Goal: Task Accomplishment & Management: Use online tool/utility

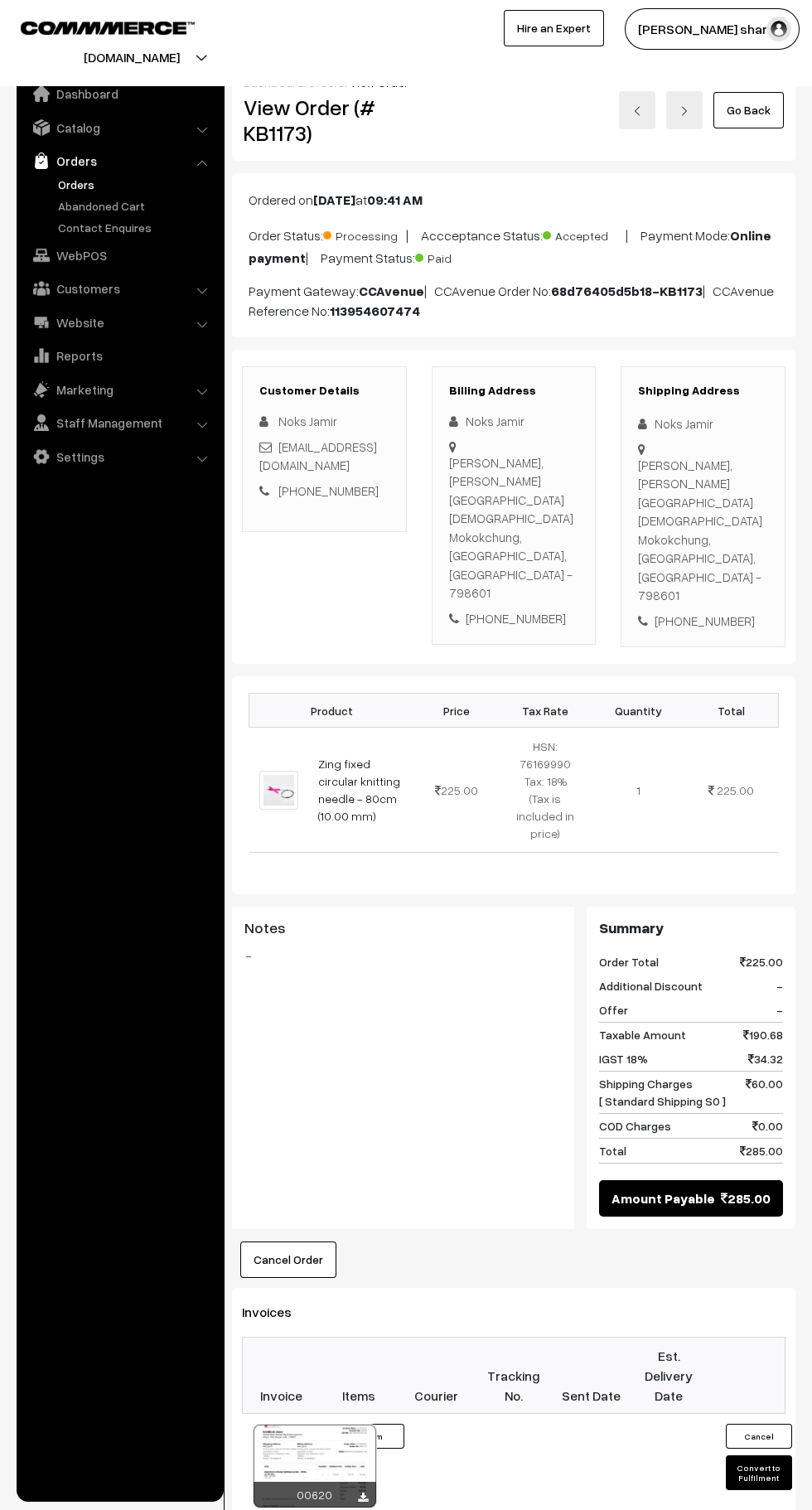
click at [760, 1455] on button "Convert to Fulfilment" at bounding box center [759, 1472] width 67 height 34
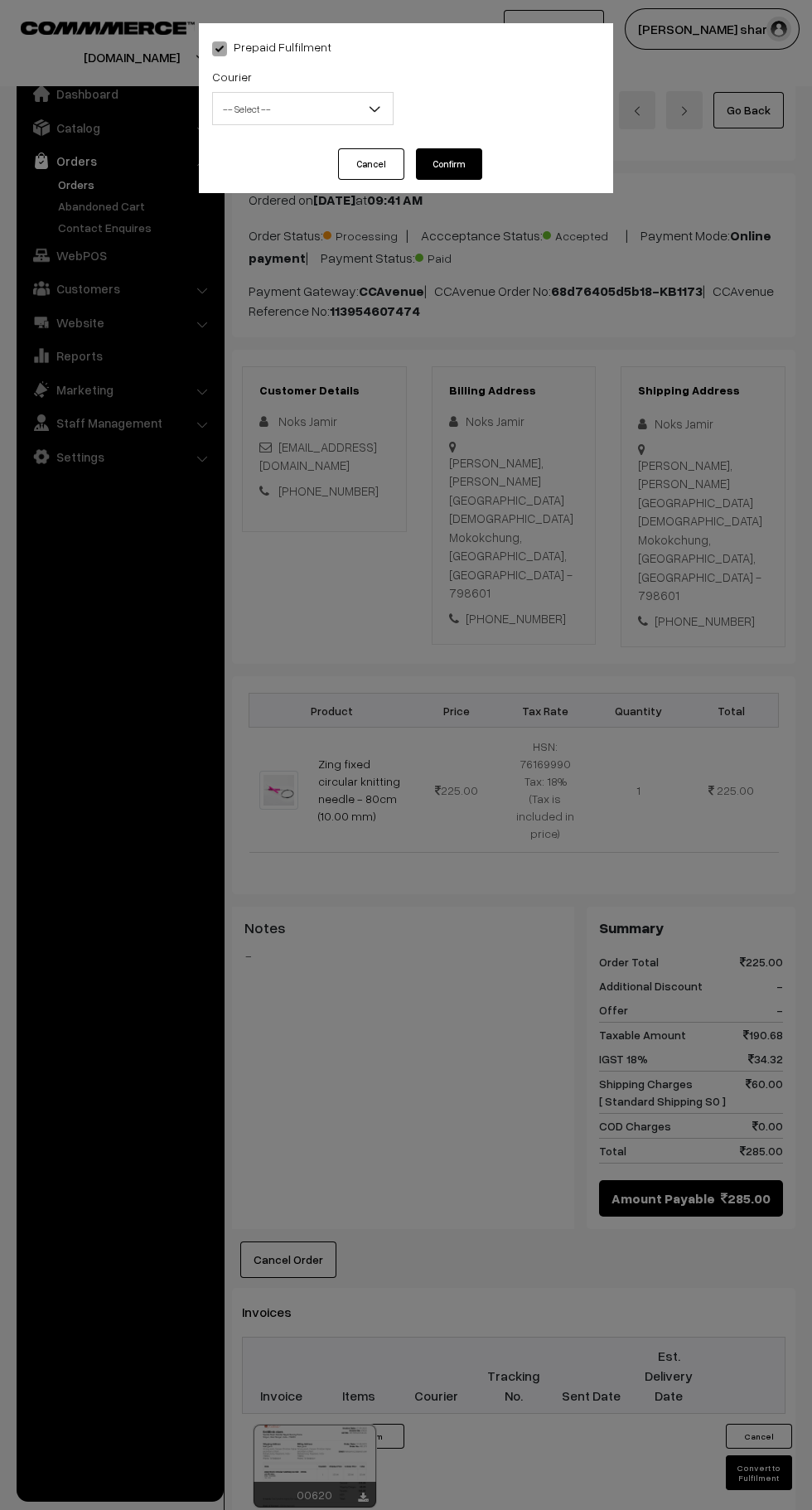
click at [375, 109] on b at bounding box center [374, 108] width 17 height 17
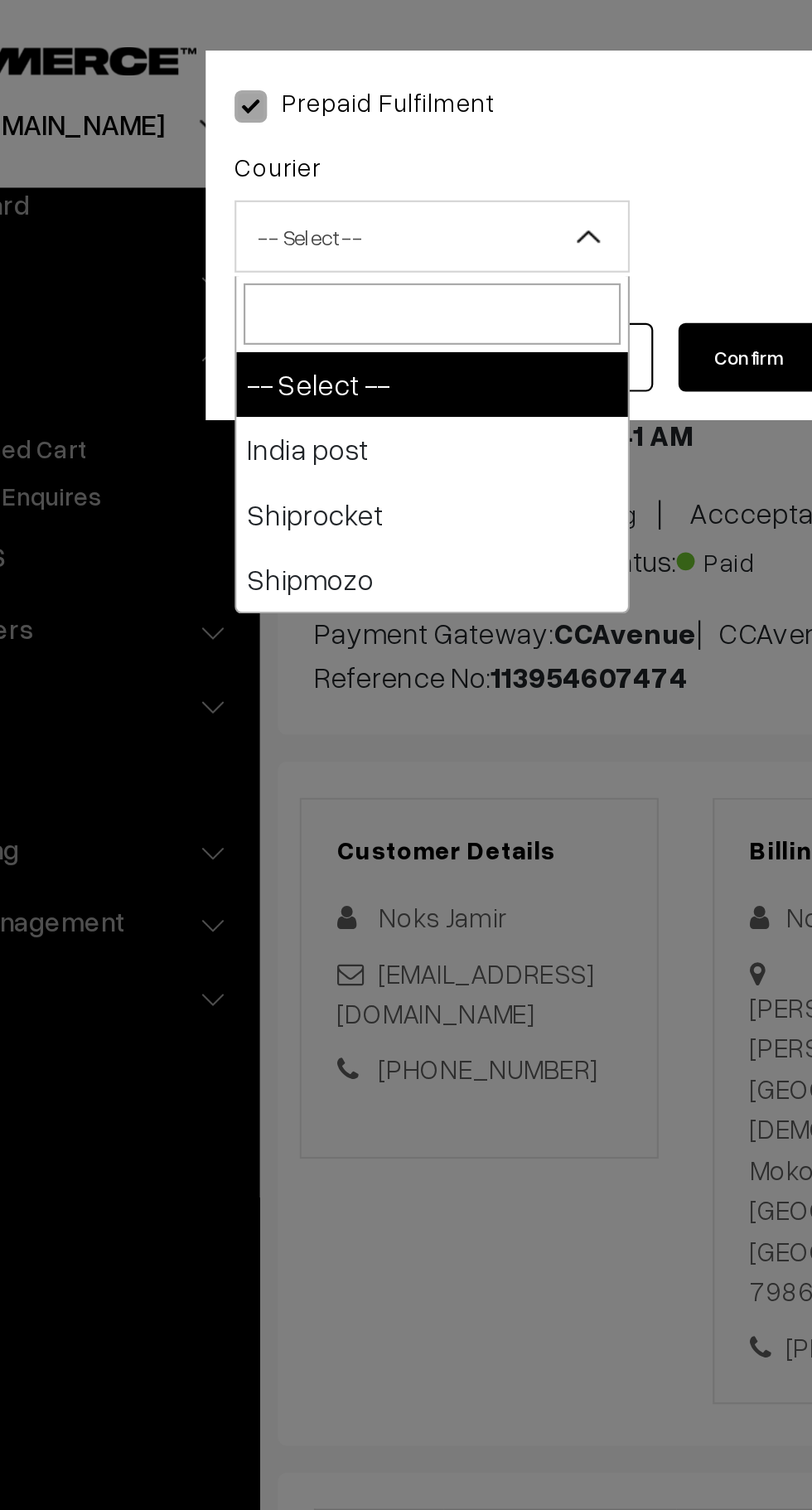
select select "1"
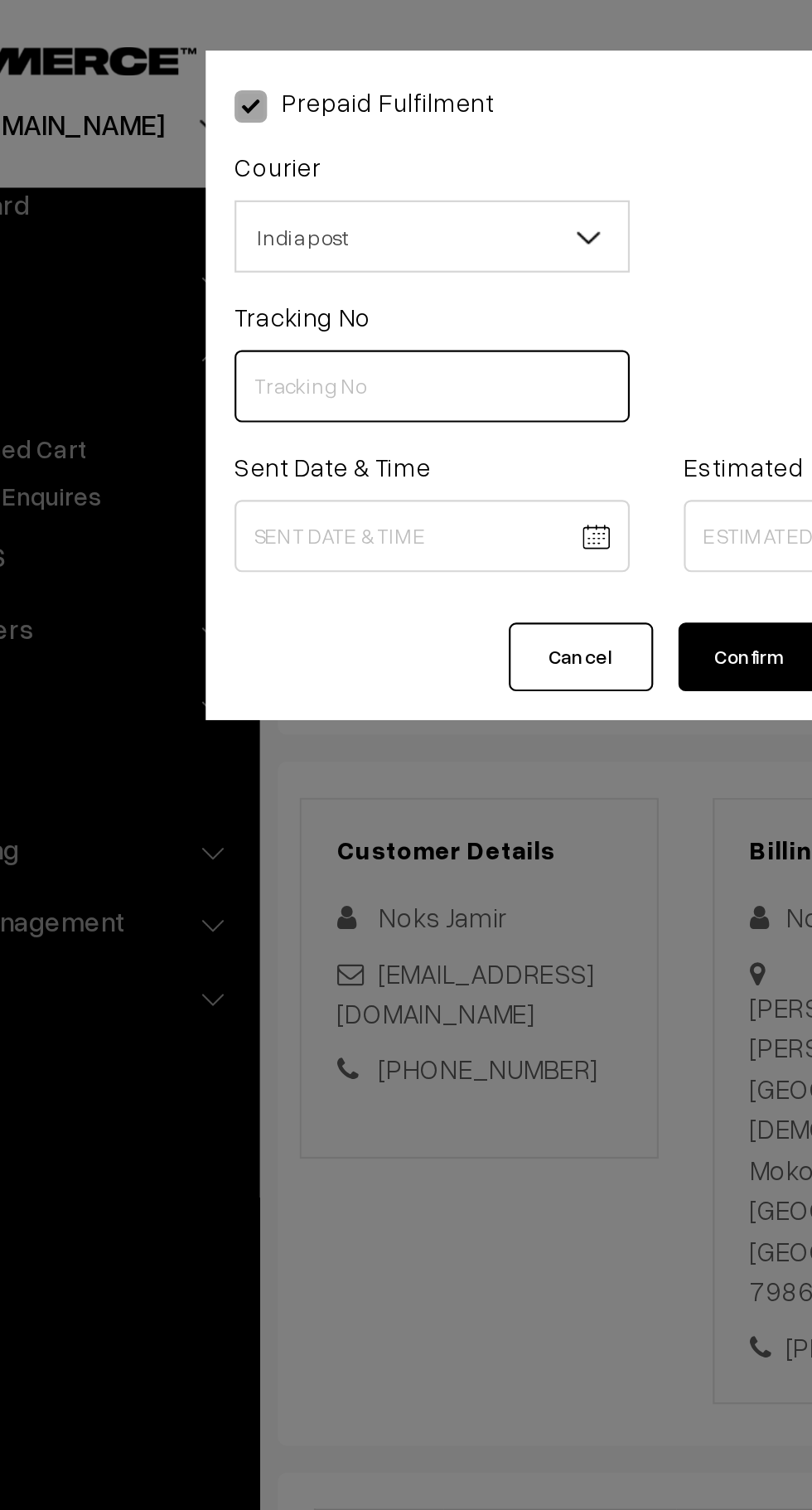
click at [255, 176] on input "text" at bounding box center [302, 178] width 181 height 33
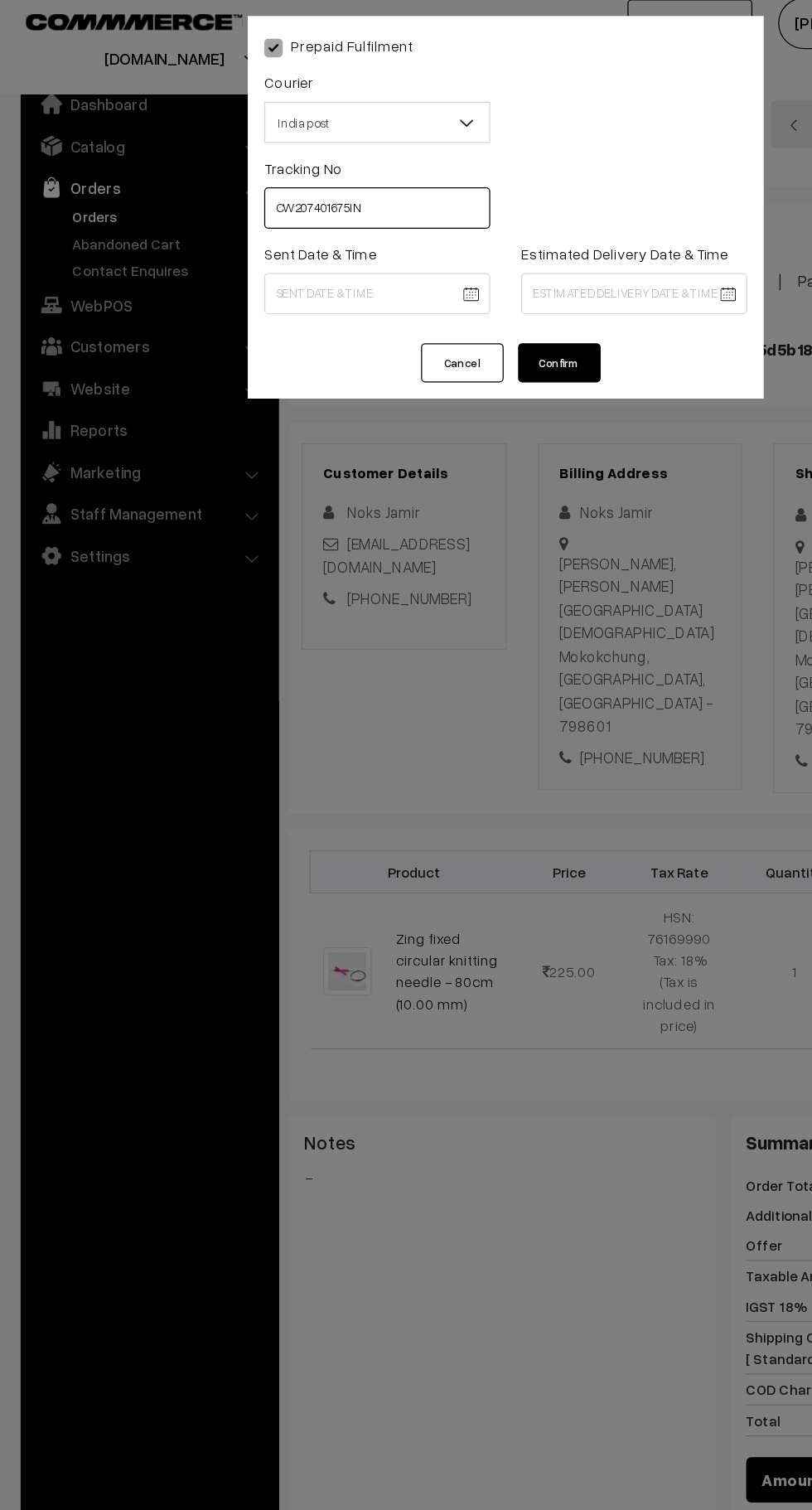
type input "CW207401675IN"
click at [305, 247] on body "Thank you for showing interest. Our team will call you shortly. Close [DOMAIN_N…" at bounding box center [406, 985] width 812 height 1970
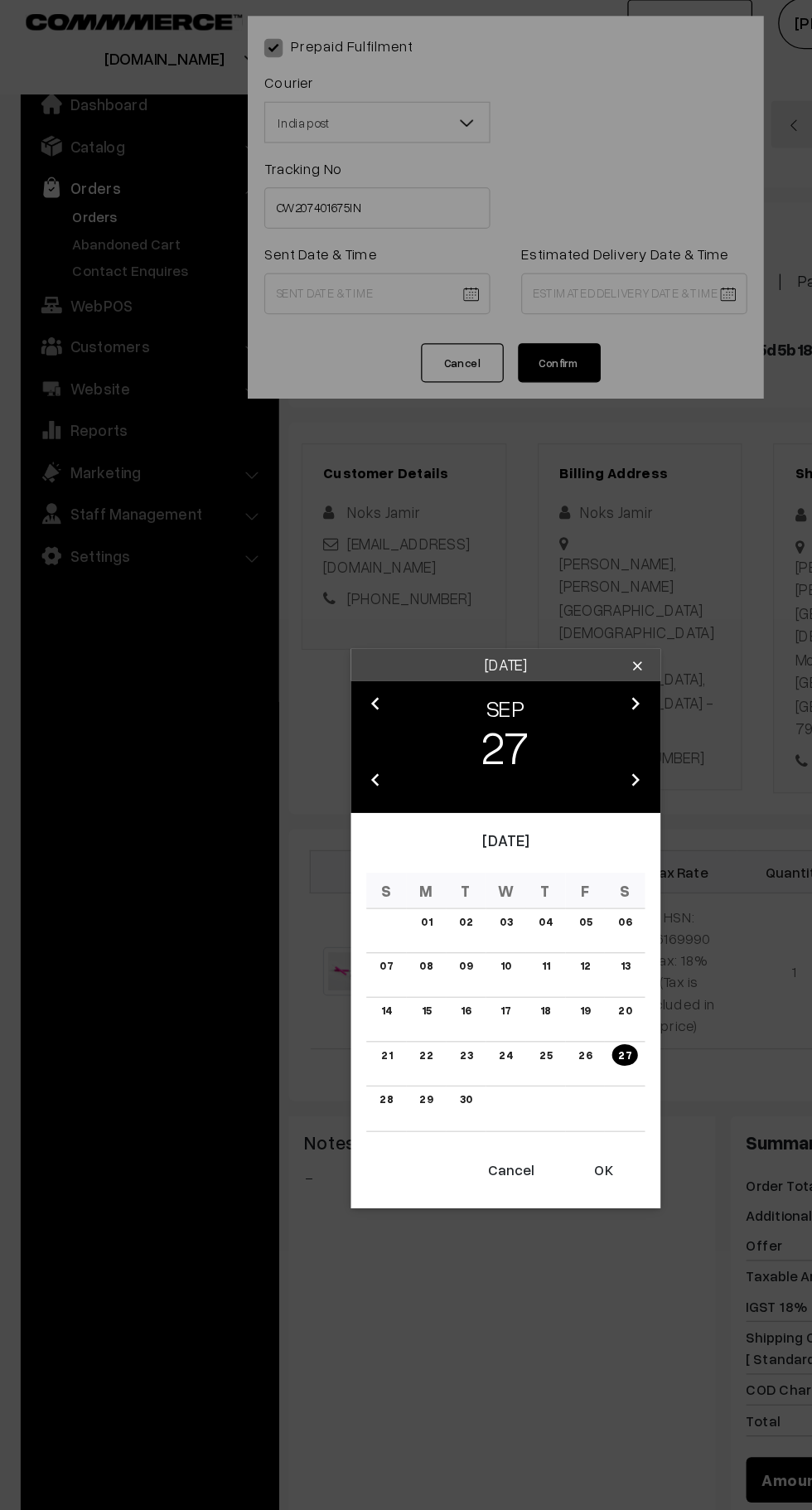
click at [493, 966] on button "OK" at bounding box center [484, 949] width 67 height 36
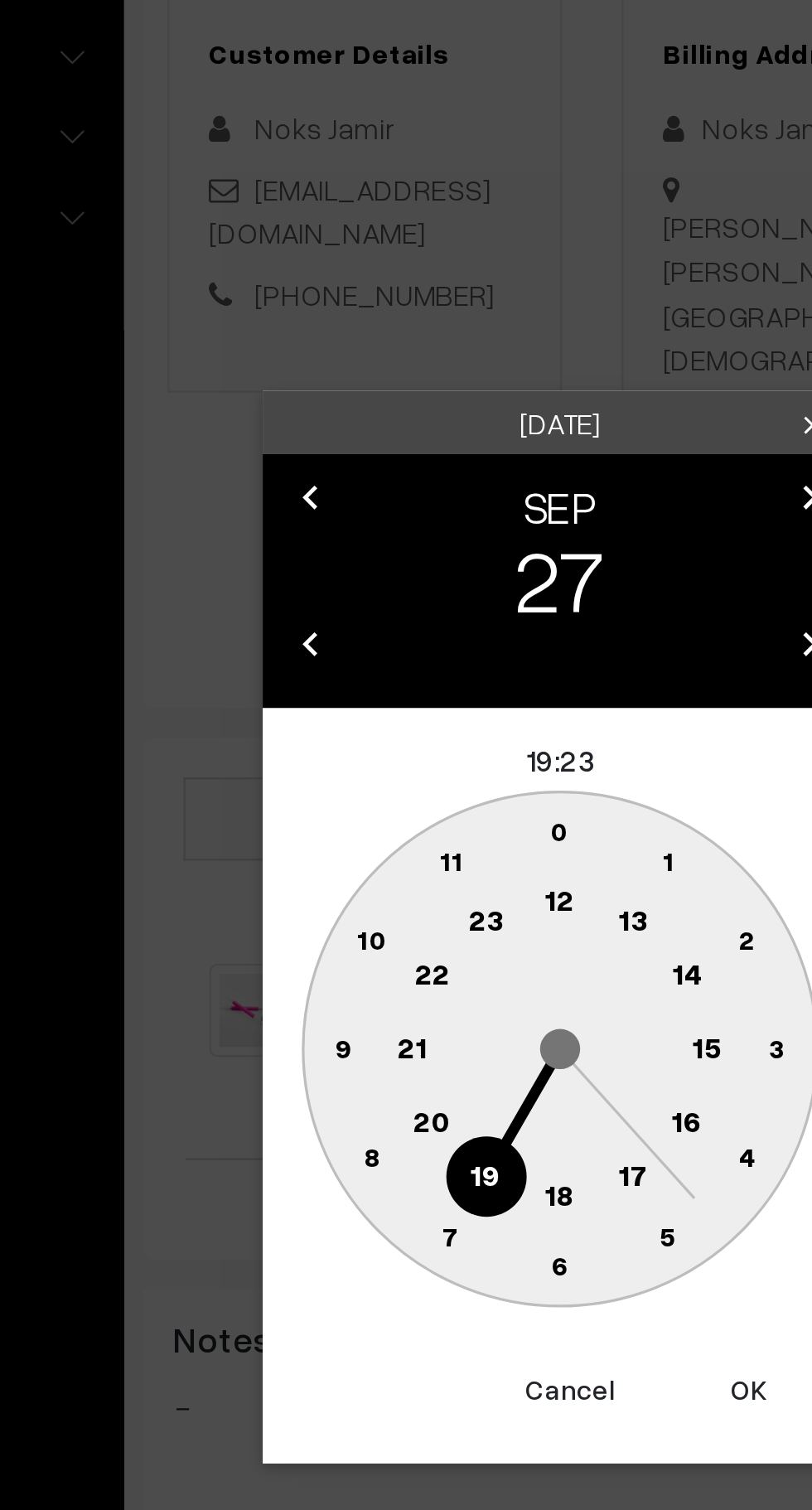
click at [318, 766] on circle at bounding box center [328, 761] width 34 height 34
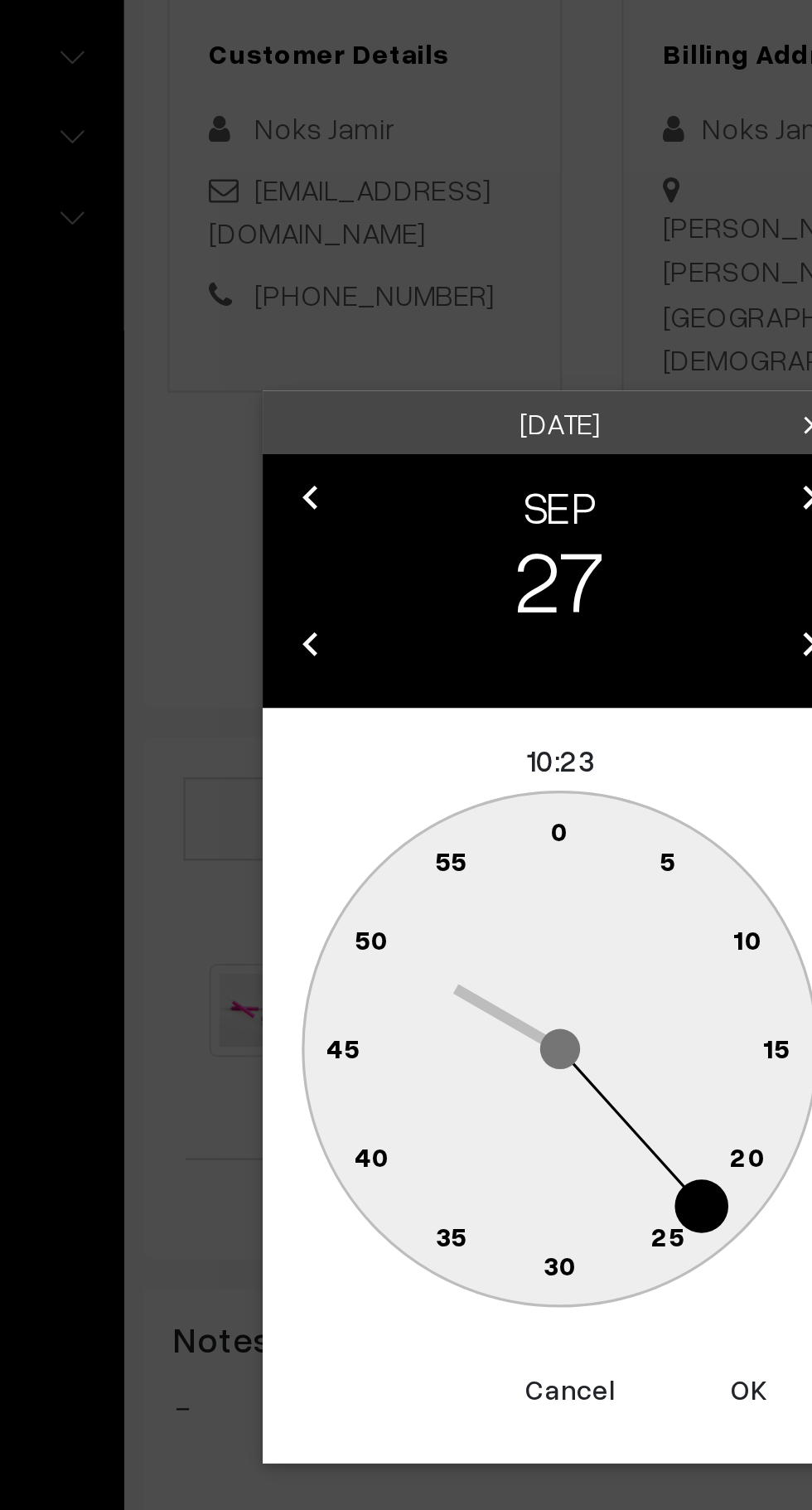
click at [405, 714] on text "0" at bounding box center [407, 714] width 8 height 14
type input "[DATE] 10:00"
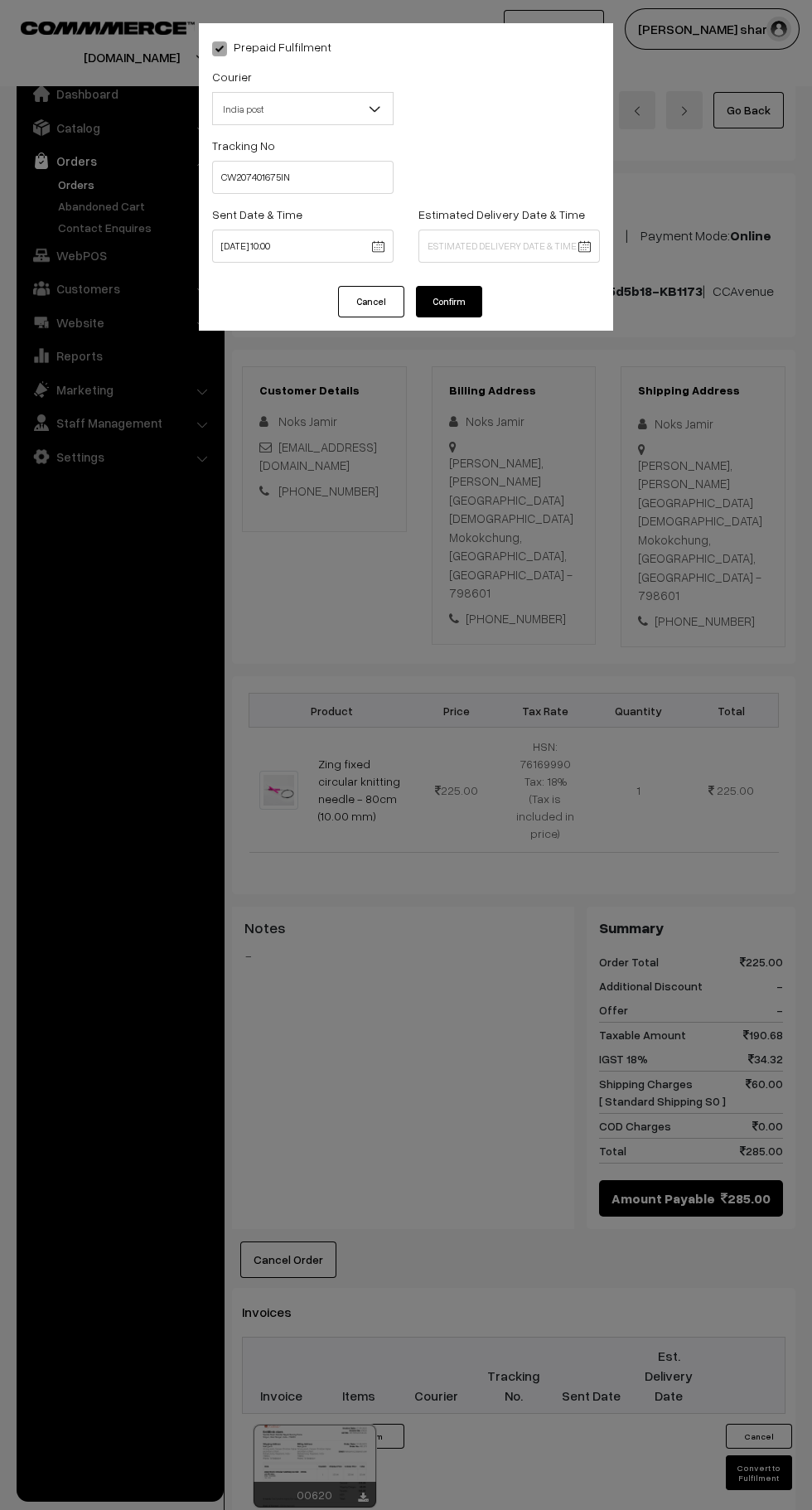
click at [459, 247] on body "Thank you for showing interest. Our team will call you shortly. Close [DOMAIN_N…" at bounding box center [406, 985] width 812 height 1970
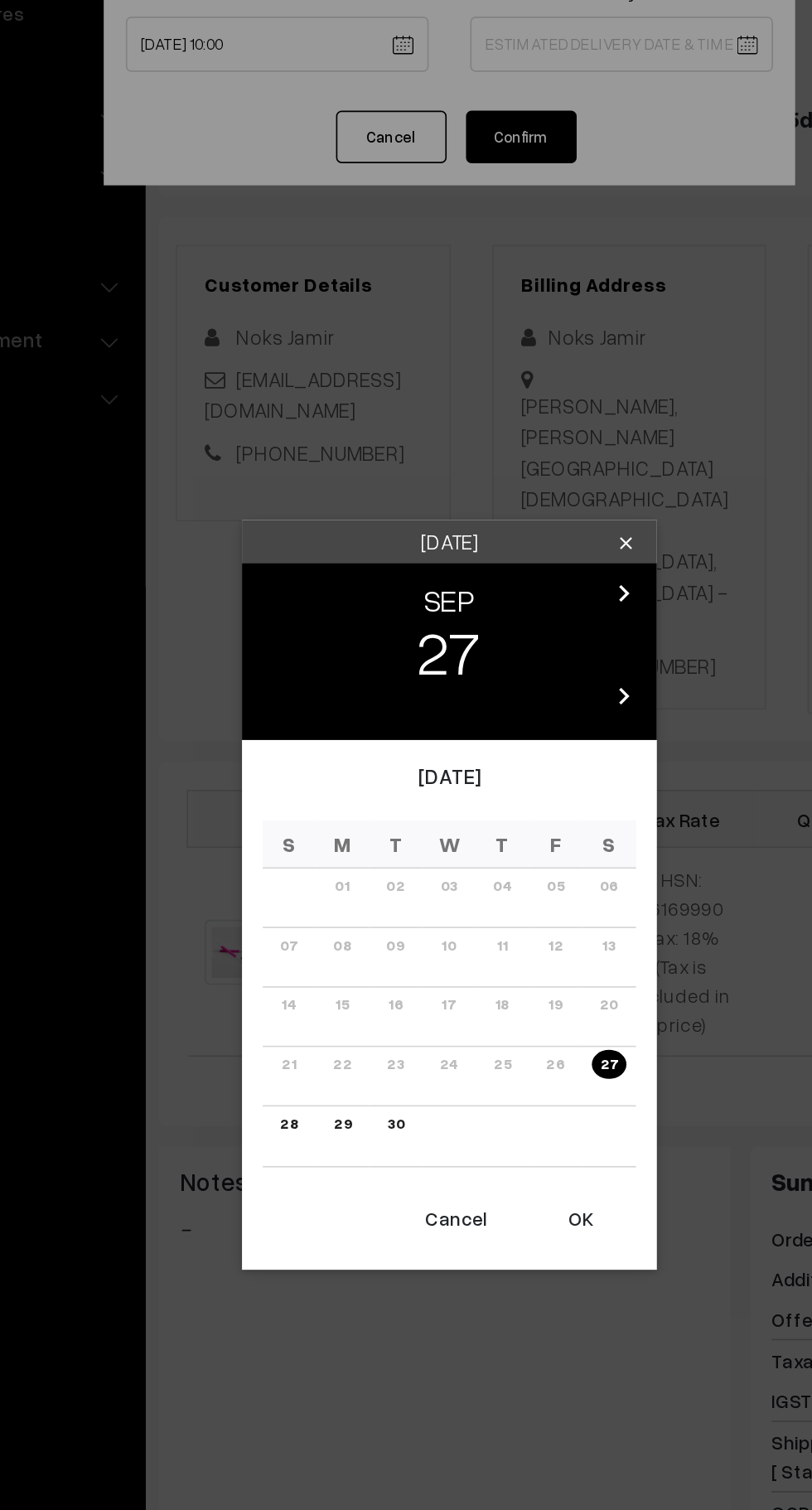
click at [512, 633] on icon "chevron_right" at bounding box center [510, 637] width 20 height 20
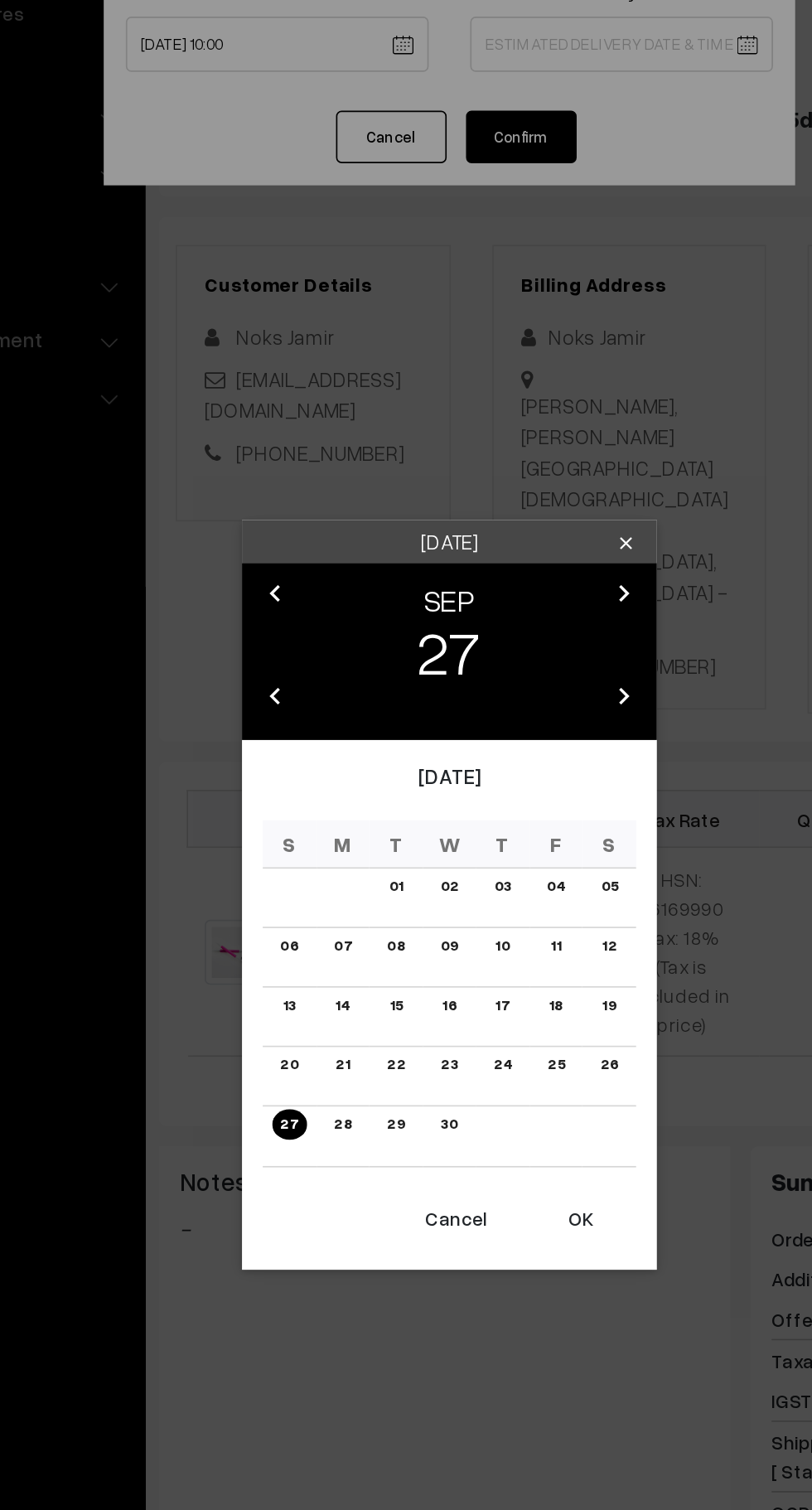
click at [470, 750] on link "04" at bounding box center [469, 751] width 21 height 18
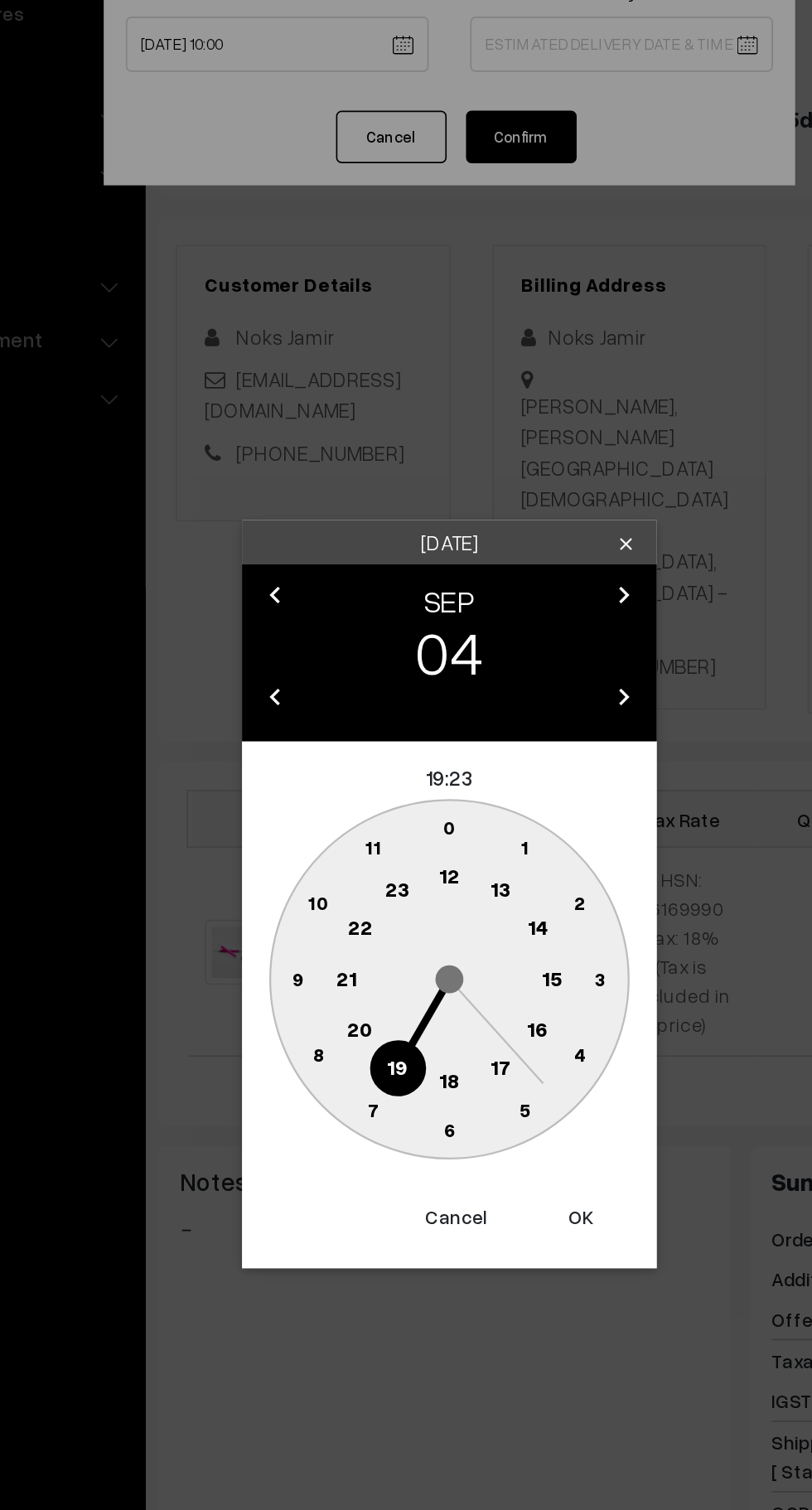
click at [459, 836] on text "16" at bounding box center [459, 836] width 14 height 15
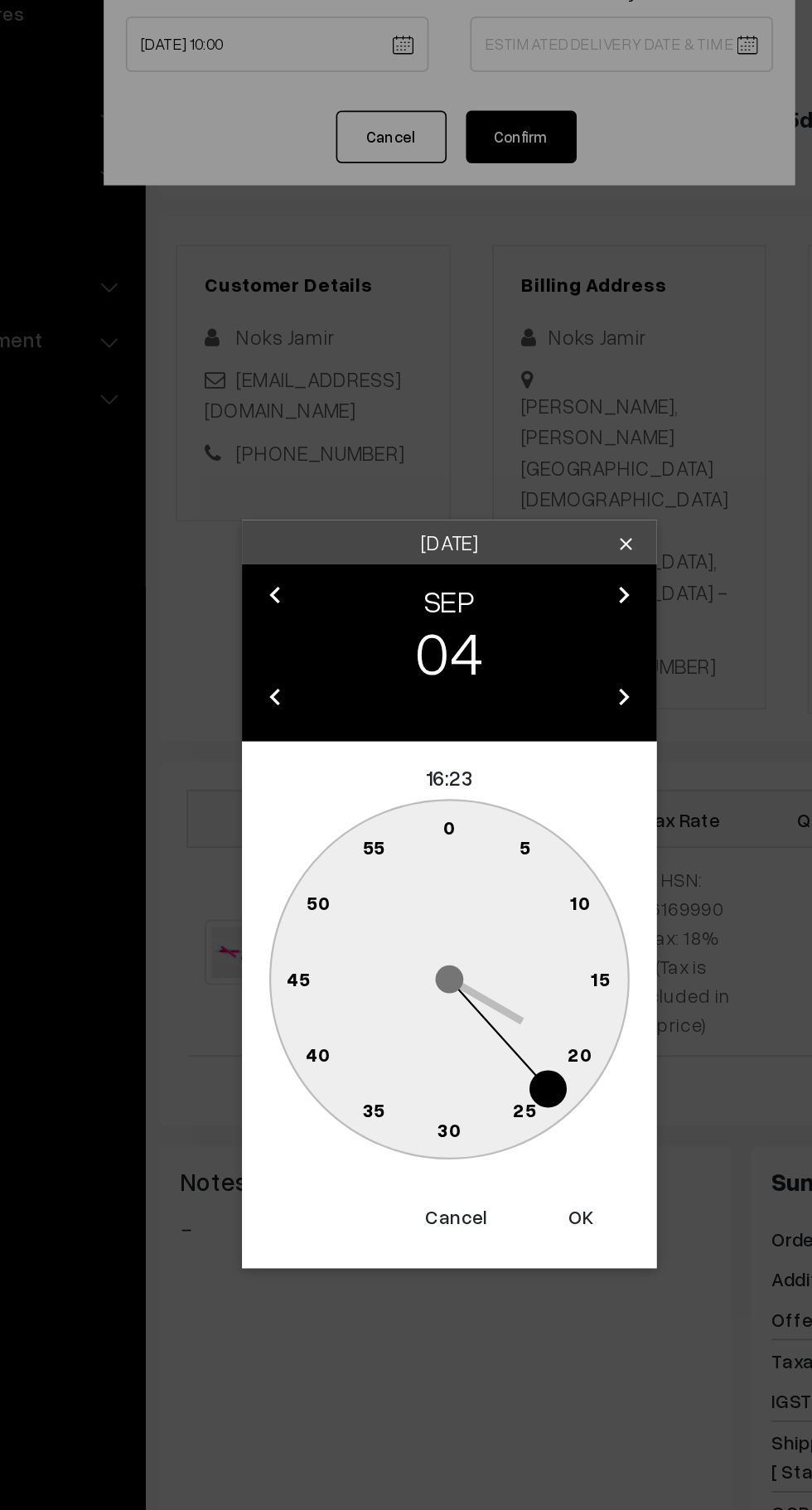
click at [406, 715] on text "0" at bounding box center [407, 714] width 8 height 14
type input "[DATE] 16:00"
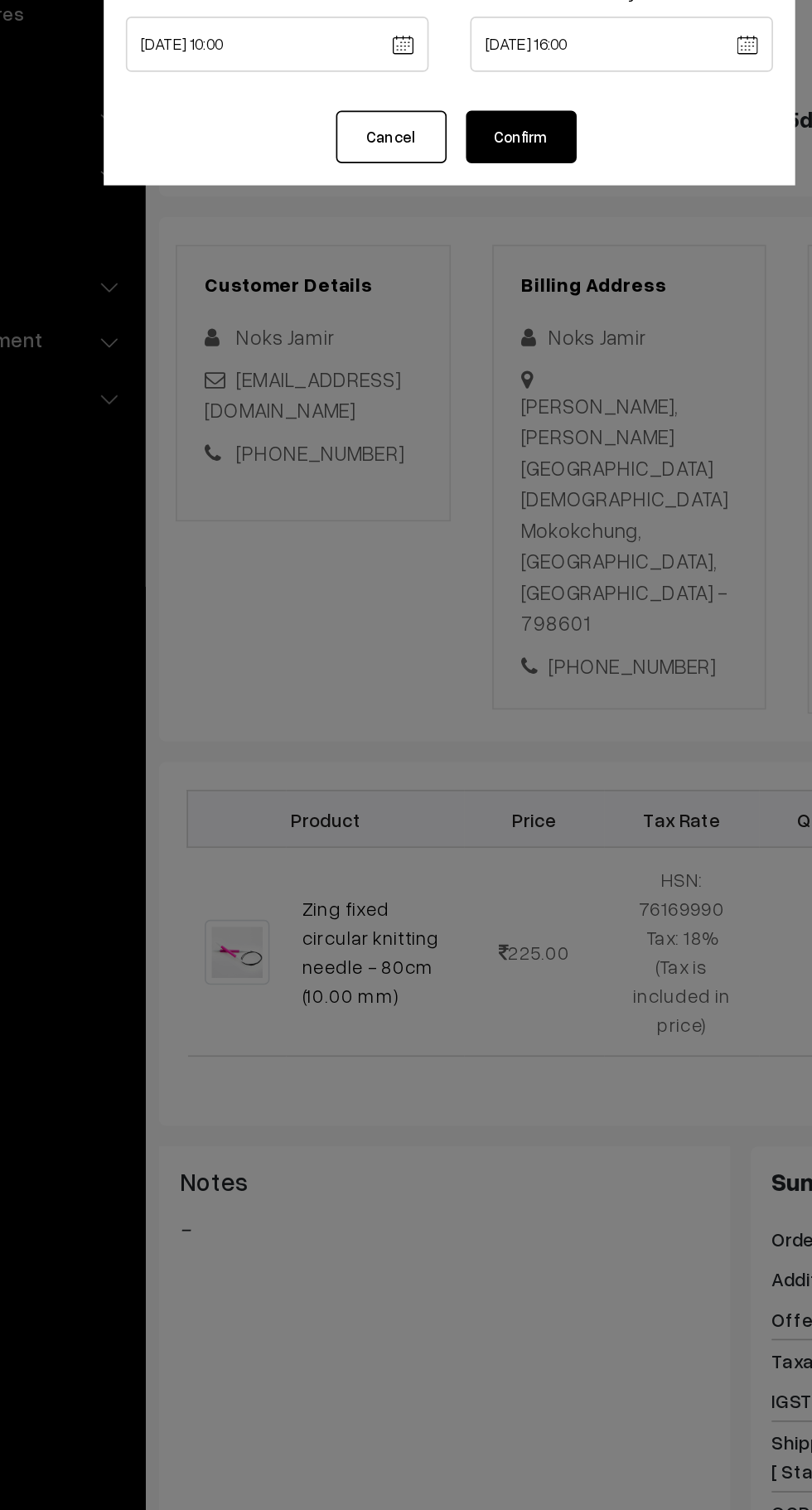
click at [461, 308] on button "Confirm" at bounding box center [449, 301] width 67 height 31
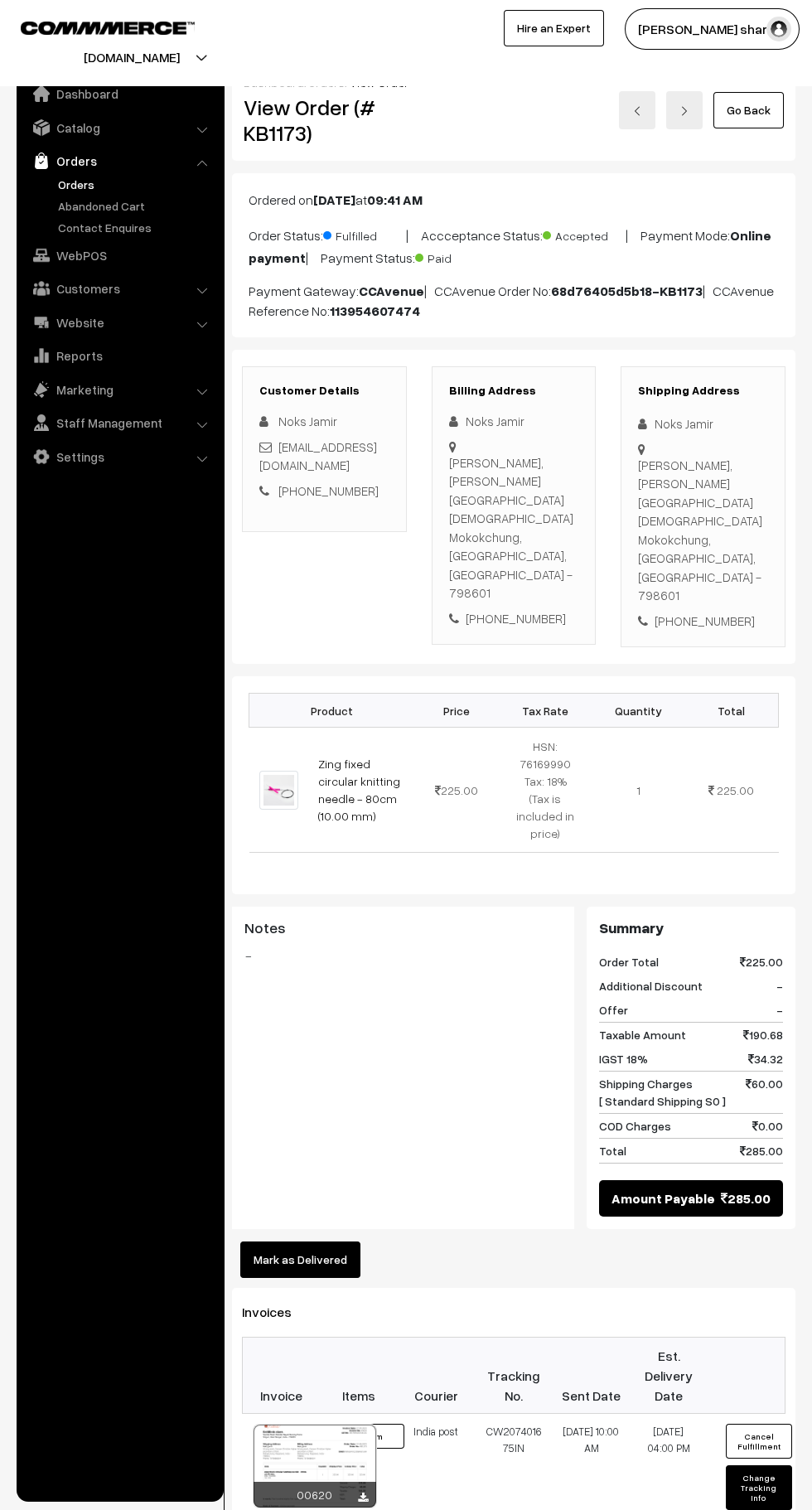
click at [758, 115] on link "Go Back" at bounding box center [748, 110] width 71 height 36
